Goal: Navigation & Orientation: Understand site structure

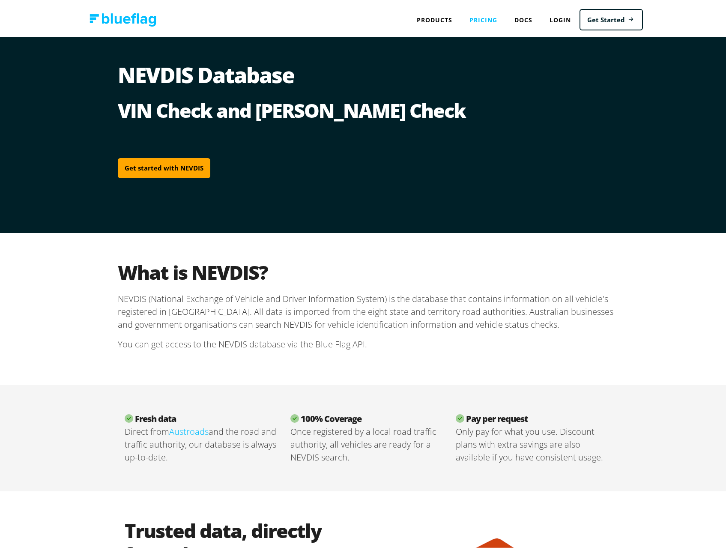
click at [492, 14] on link "Pricing" at bounding box center [483, 18] width 45 height 18
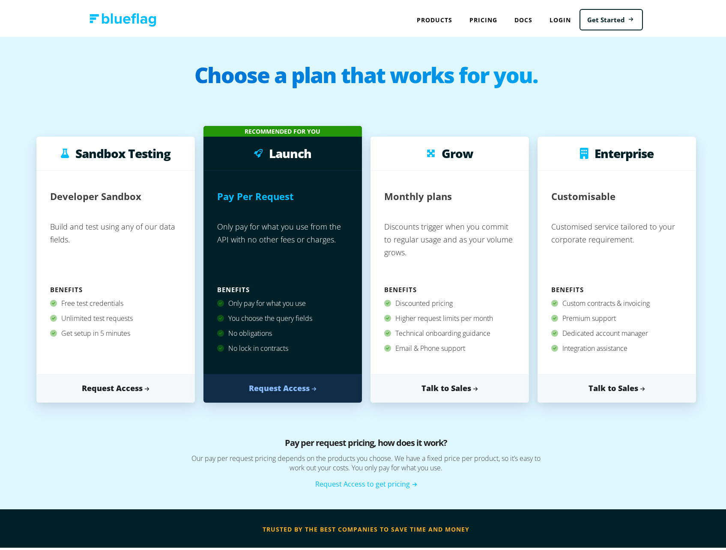
drag, startPoint x: 60, startPoint y: 200, endPoint x: 130, endPoint y: 332, distance: 149.3
click at [130, 332] on div "Developer Sandbox Build and test using any of our data fields. Benefits Free te…" at bounding box center [115, 269] width 158 height 203
click at [428, 238] on p "Discounts trigger when you commit to regular usage and as your volume grows." at bounding box center [449, 247] width 131 height 66
click at [109, 16] on img at bounding box center [123, 17] width 67 height 13
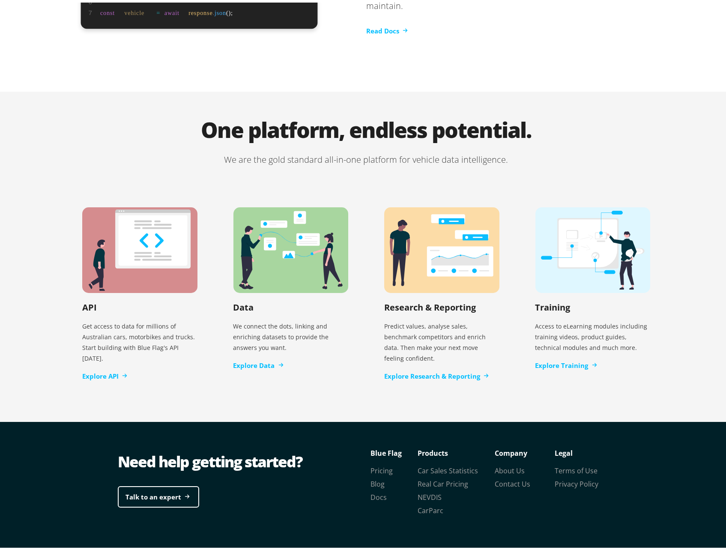
scroll to position [1593, 0]
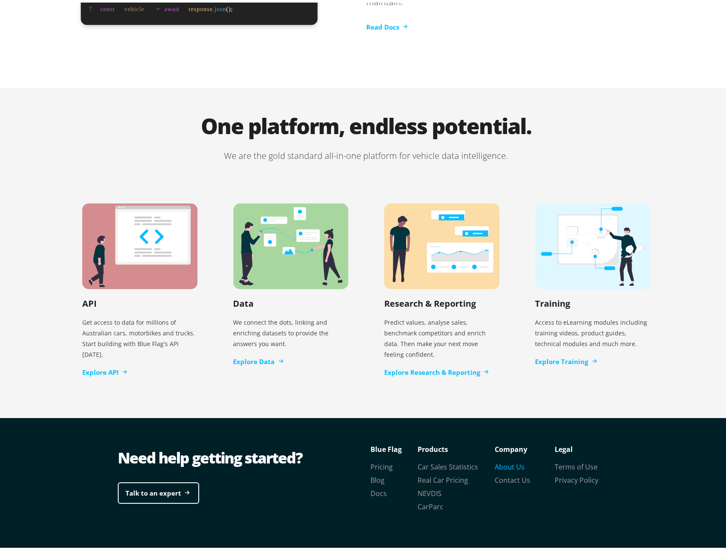
click at [514, 460] on link "About Us" at bounding box center [510, 464] width 30 height 9
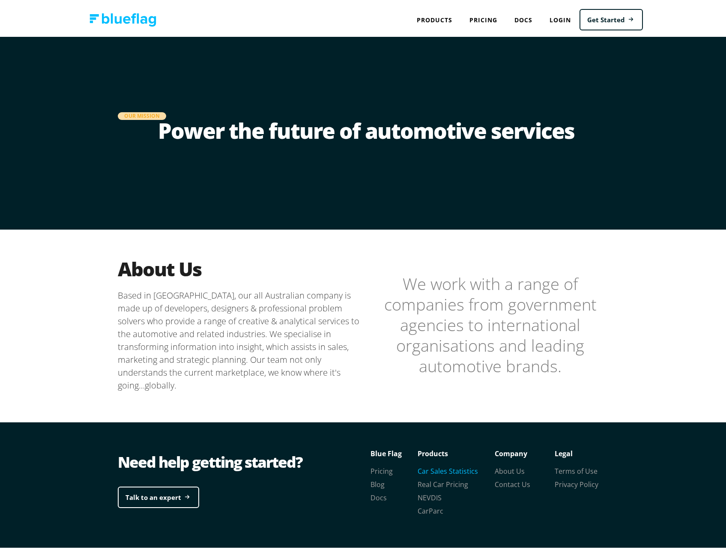
click at [436, 468] on link "Car Sales Statistics" at bounding box center [448, 468] width 60 height 9
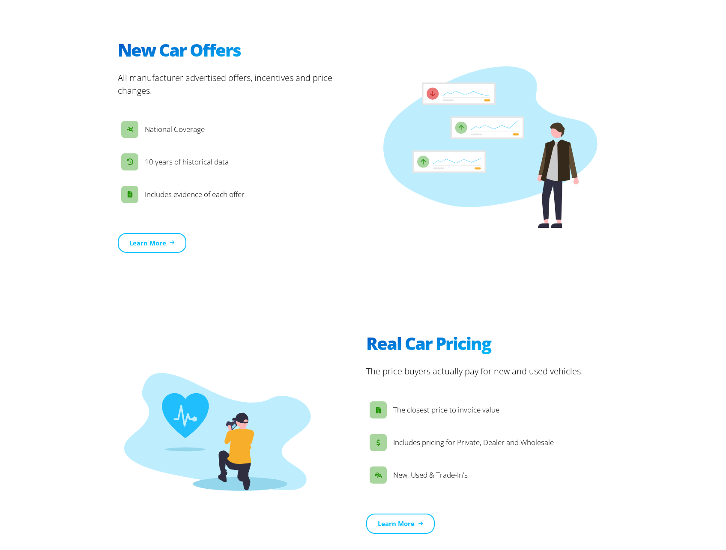
scroll to position [1149, 0]
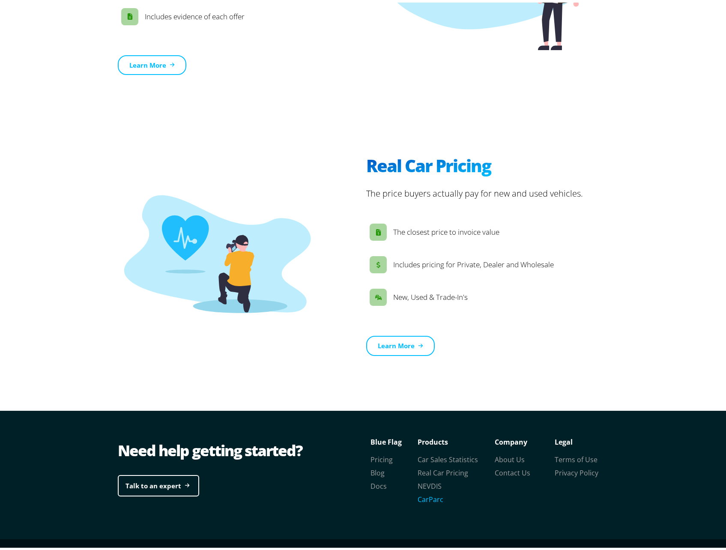
click at [421, 492] on link "CarParc" at bounding box center [431, 496] width 26 height 9
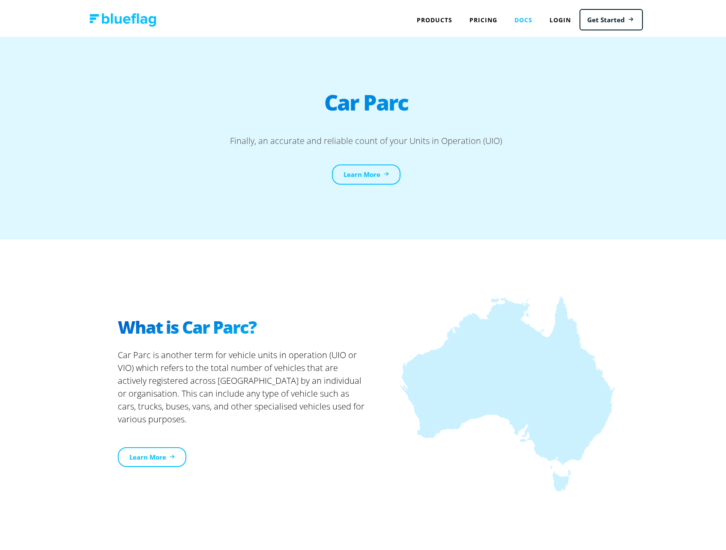
click at [520, 16] on link "Docs" at bounding box center [523, 18] width 35 height 18
